Goal: Navigation & Orientation: Find specific page/section

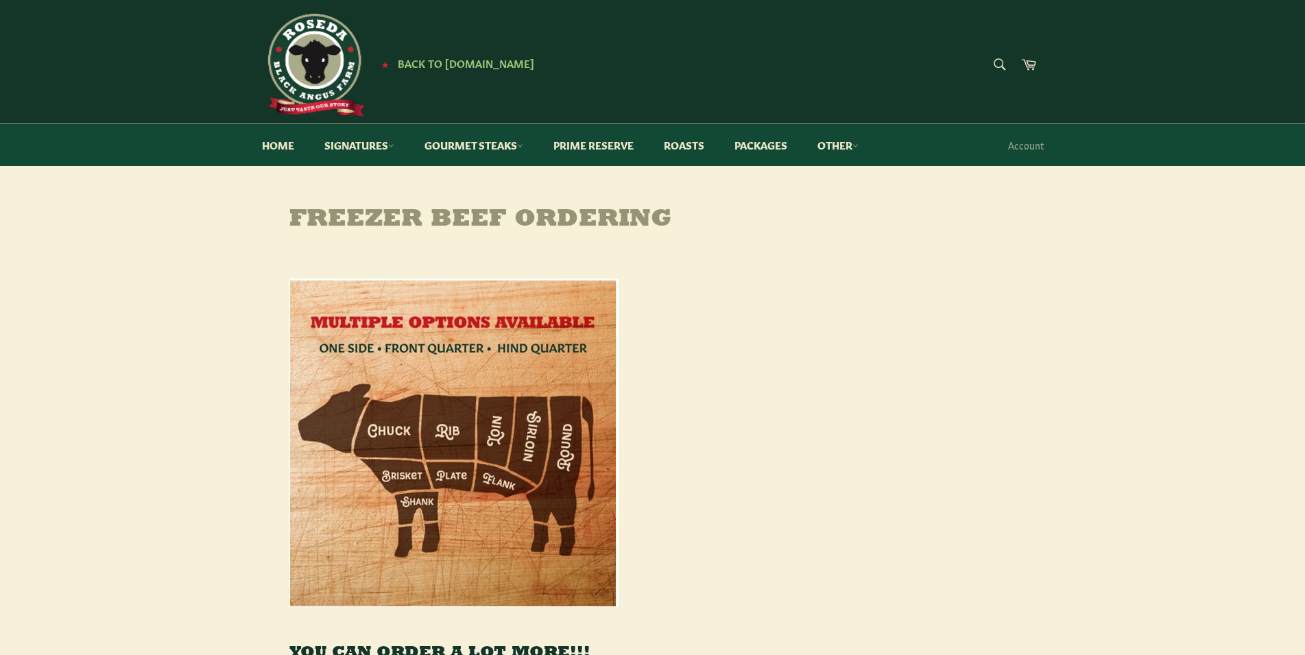
click at [784, 154] on link "Packages" at bounding box center [761, 145] width 80 height 42
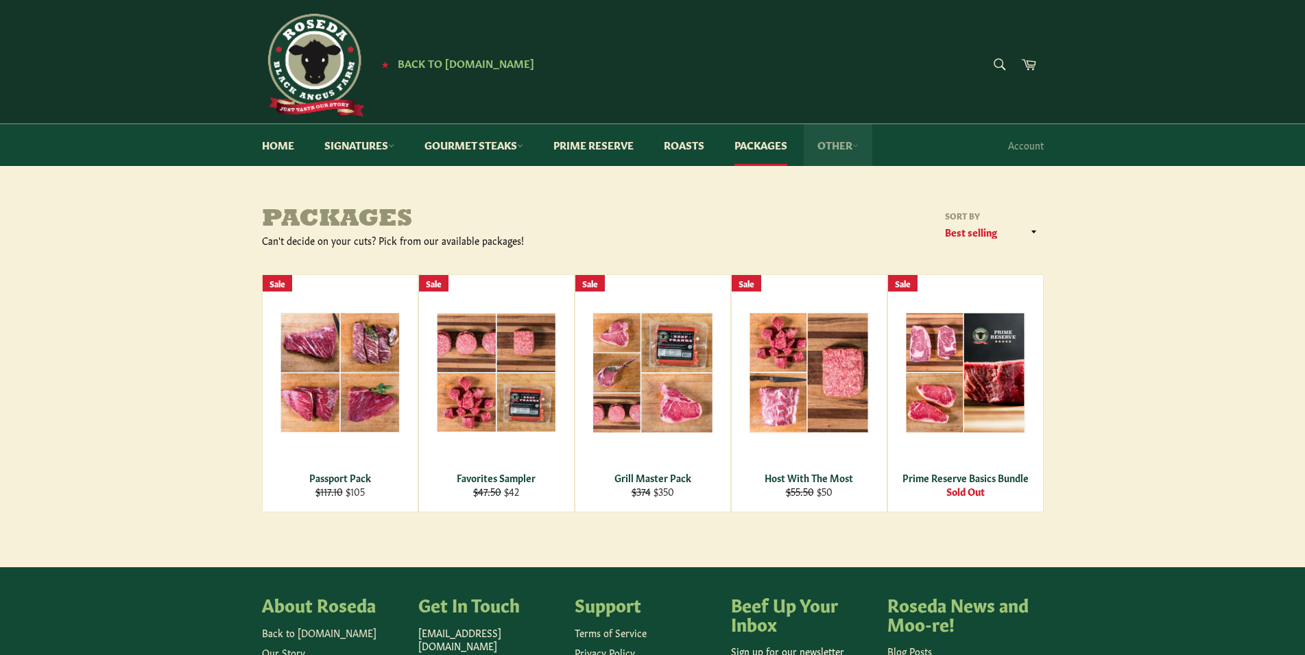
click at [837, 154] on link "Other" at bounding box center [838, 145] width 69 height 42
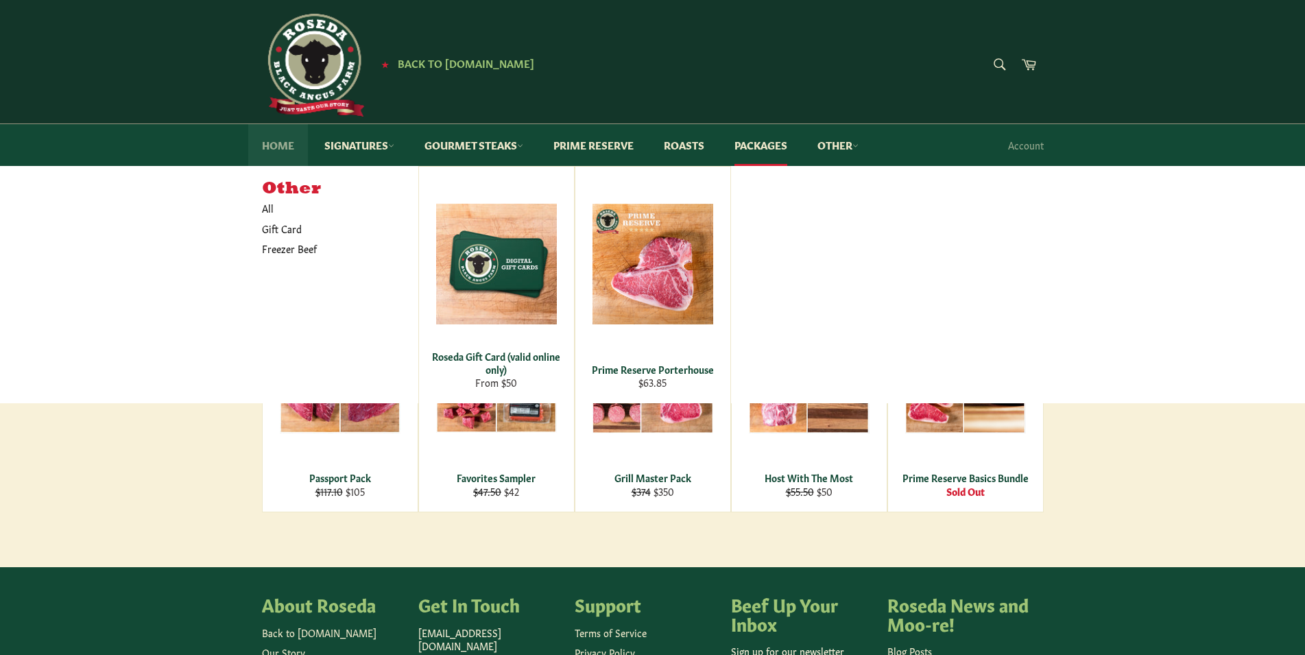
click at [282, 151] on link "Home" at bounding box center [278, 145] width 60 height 42
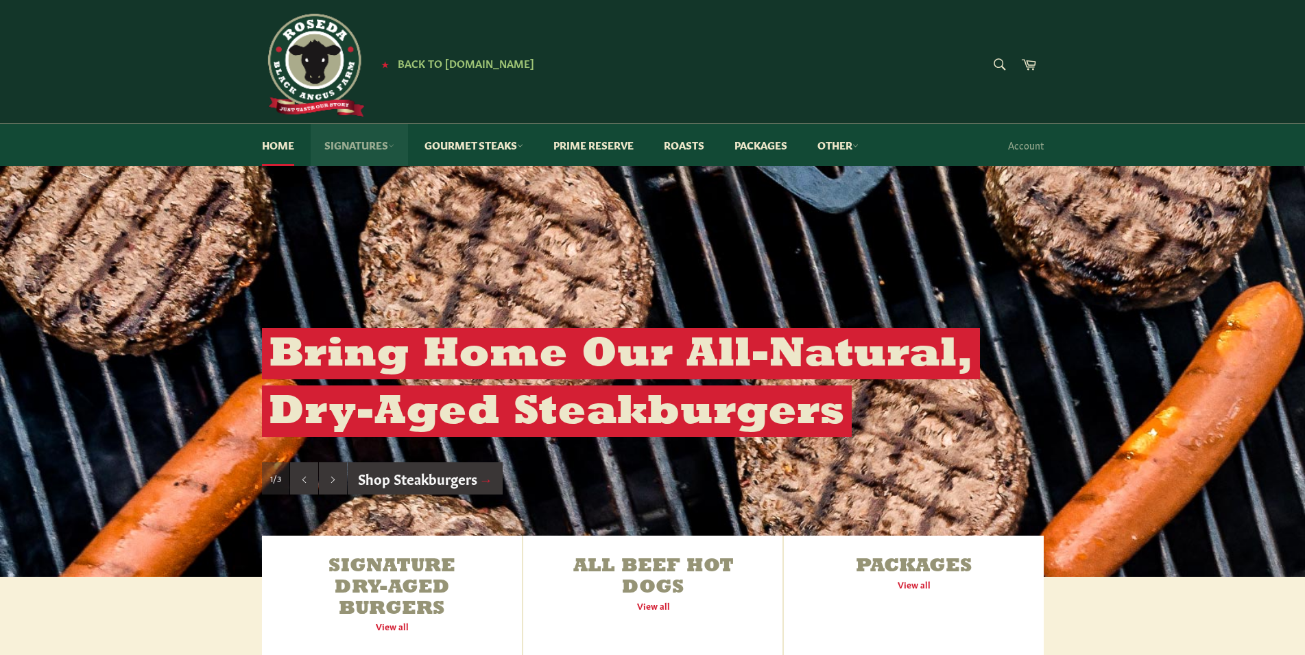
click at [369, 146] on link "Signatures" at bounding box center [359, 145] width 97 height 42
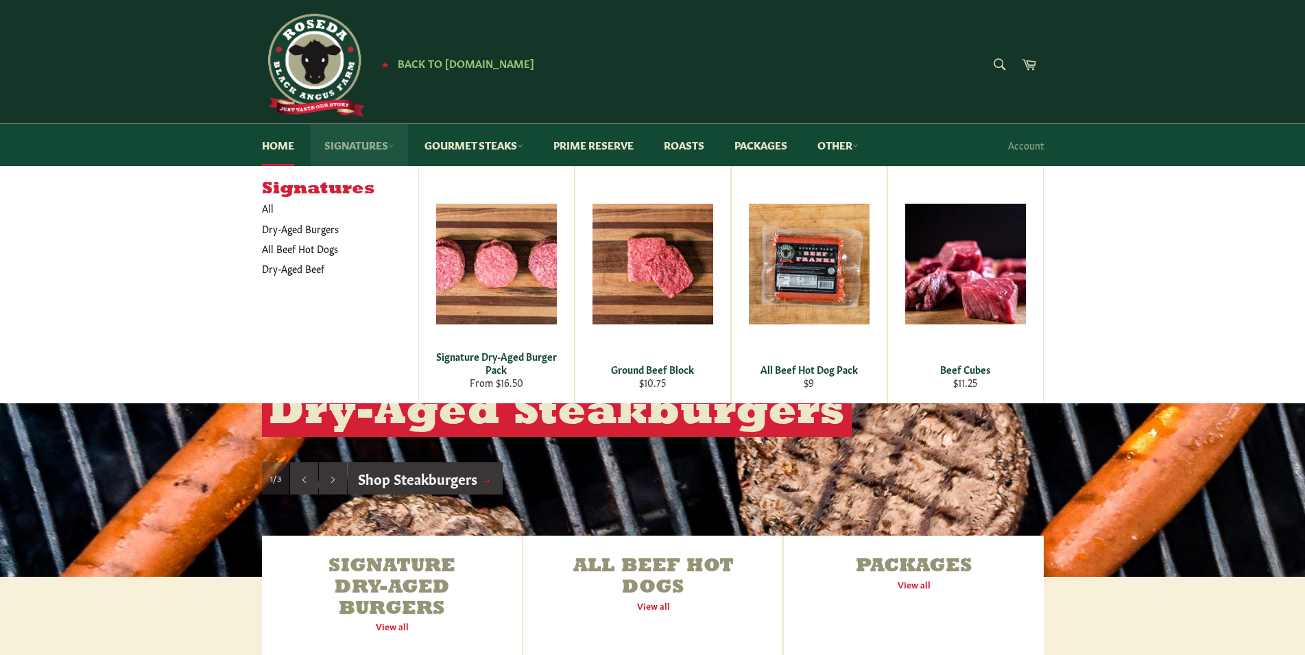
click at [369, 145] on link "Signatures" at bounding box center [359, 145] width 97 height 42
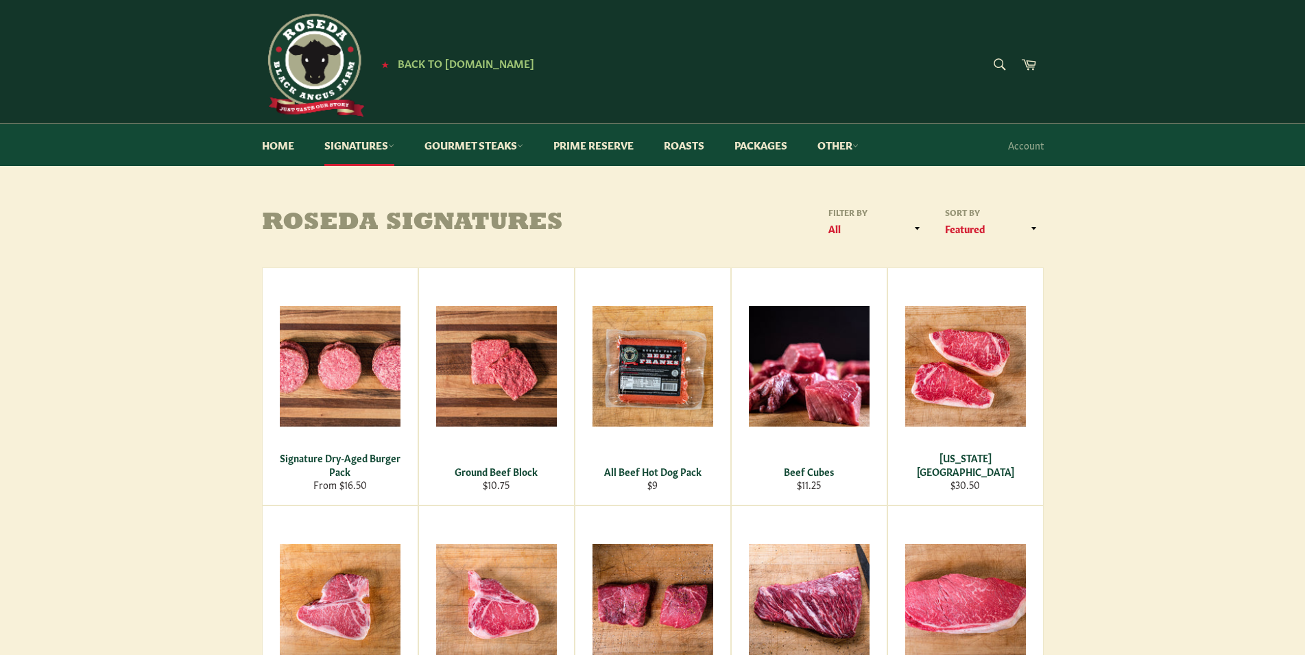
click at [323, 52] on img at bounding box center [313, 65] width 103 height 103
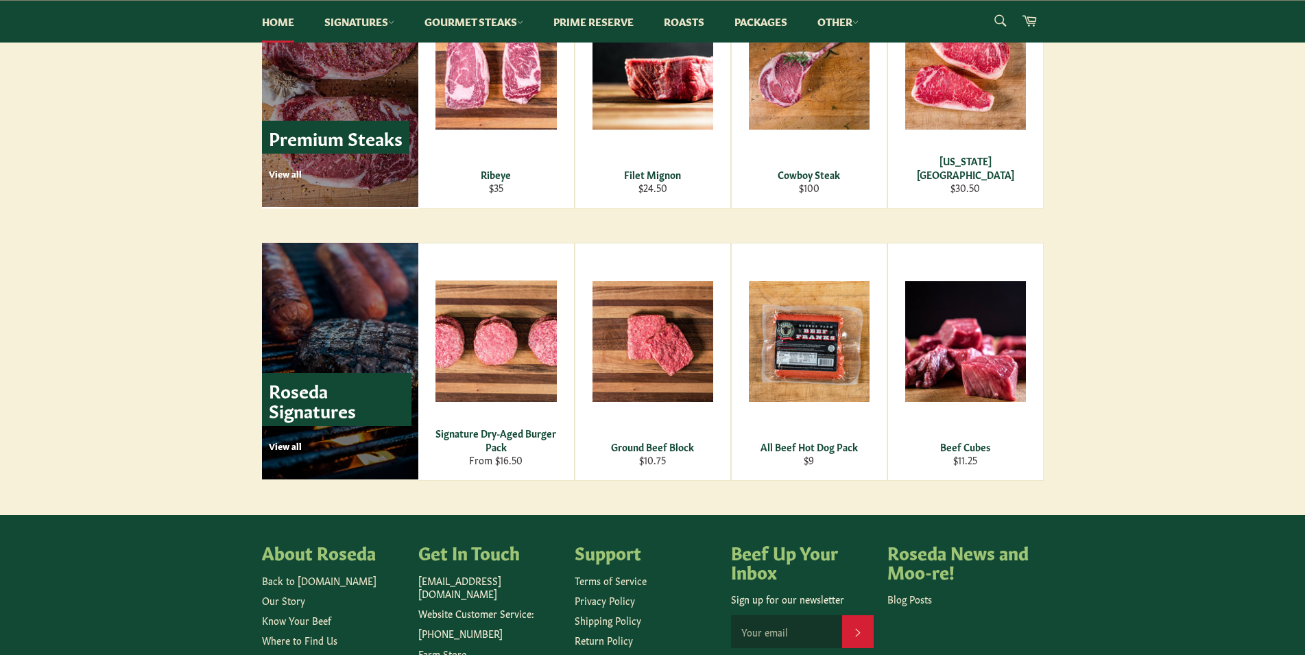
scroll to position [1809, 0]
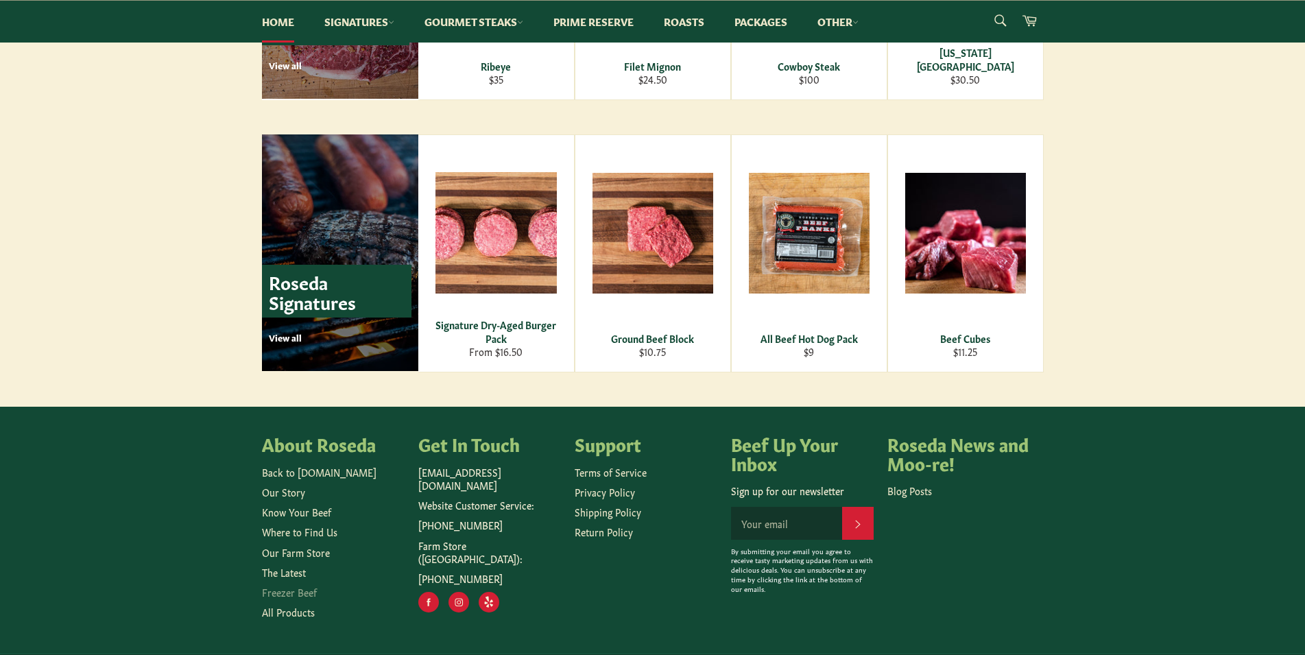
click at [291, 592] on link "Freezer Beef" at bounding box center [289, 592] width 55 height 14
